Goal: Transaction & Acquisition: Purchase product/service

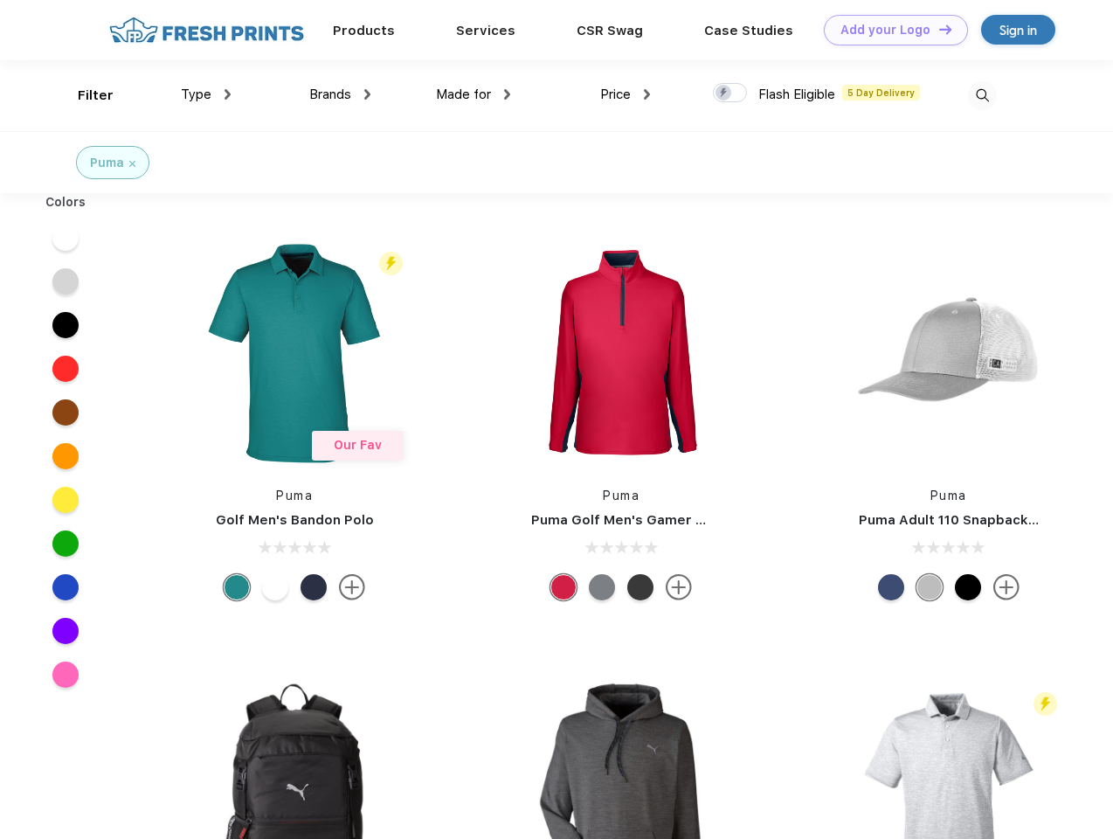
click at [890, 30] on link "Add your Logo Design Tool" at bounding box center [896, 30] width 144 height 31
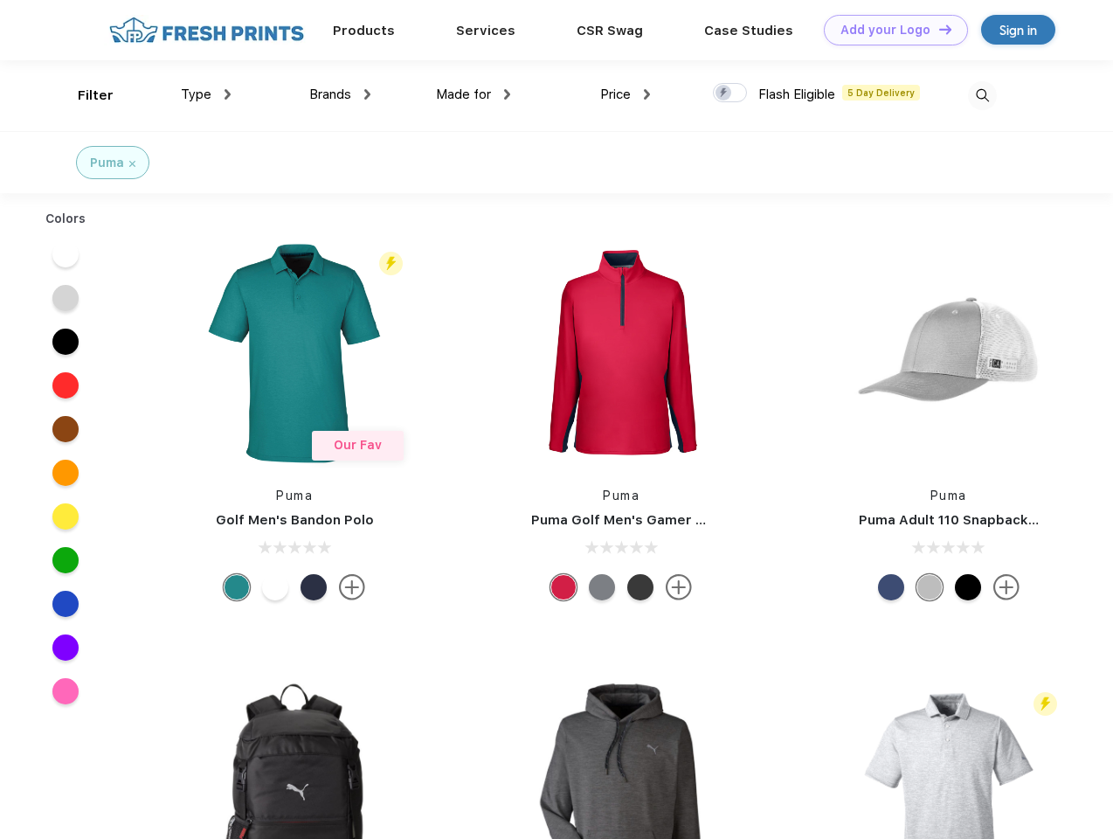
click at [0, 0] on div "Design Tool" at bounding box center [0, 0] width 0 height 0
click at [938, 29] on link "Add your Logo Design Tool" at bounding box center [896, 30] width 144 height 31
click at [84, 95] on div "Filter" at bounding box center [96, 96] width 36 height 20
click at [206, 94] on span "Type" at bounding box center [196, 95] width 31 height 16
click at [340, 94] on span "Brands" at bounding box center [330, 95] width 42 height 16
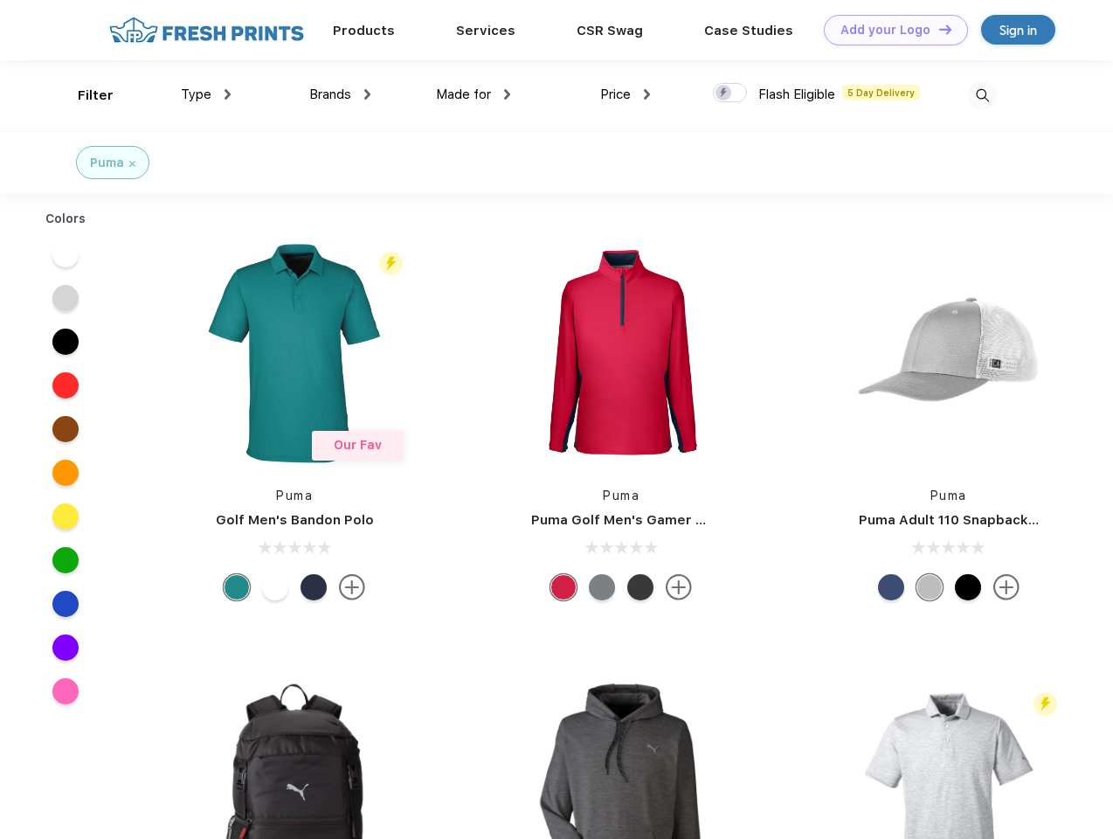
click at [474, 94] on span "Made for" at bounding box center [463, 95] width 55 height 16
click at [626, 94] on span "Price" at bounding box center [615, 95] width 31 height 16
click at [731, 94] on div at bounding box center [730, 92] width 34 height 19
click at [724, 94] on input "checkbox" at bounding box center [718, 87] width 11 height 11
click at [982, 95] on img at bounding box center [982, 95] width 29 height 29
